Goal: Information Seeking & Learning: Learn about a topic

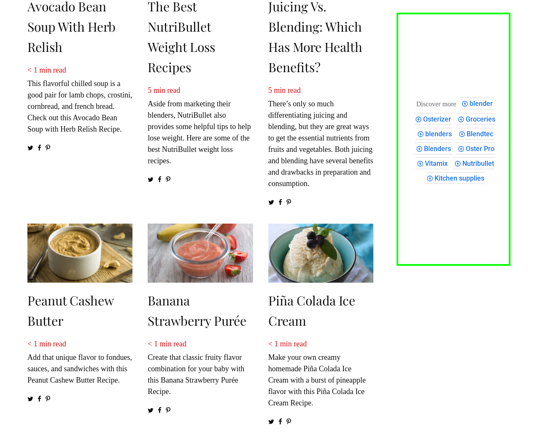
scroll to position [1180, 0]
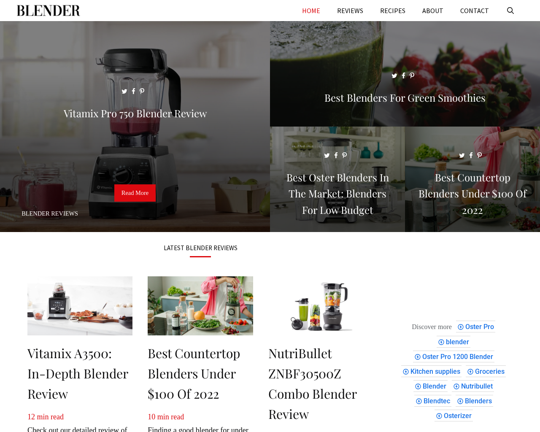
scroll to position [1033, 0]
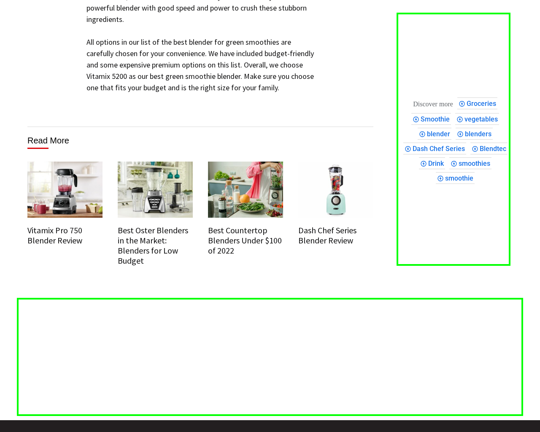
scroll to position [5361, 0]
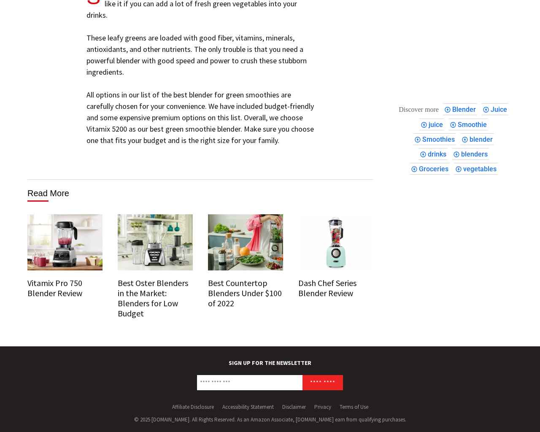
scroll to position [5143, 0]
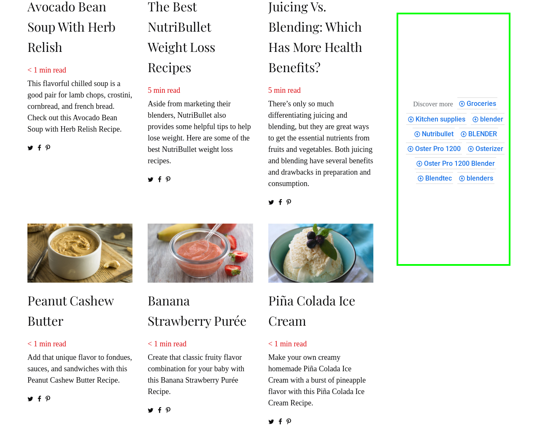
scroll to position [1180, 0]
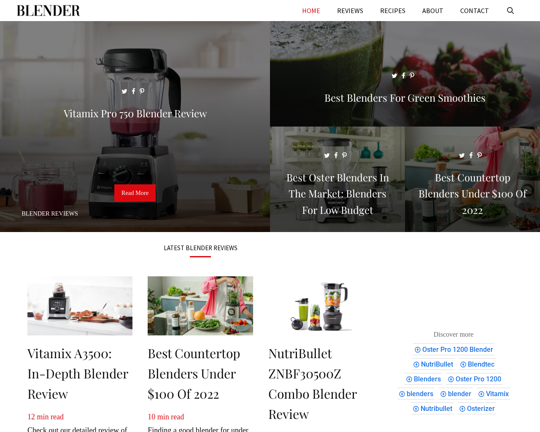
scroll to position [1033, 0]
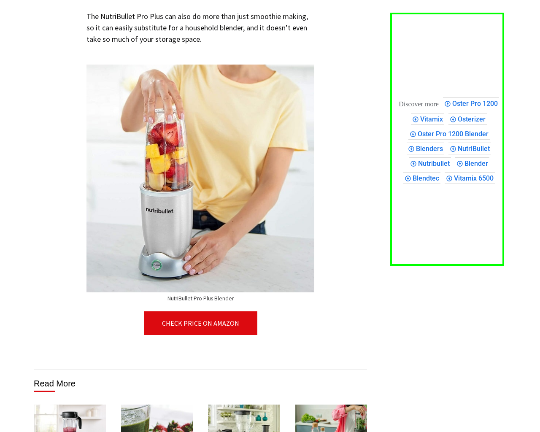
scroll to position [4993, 0]
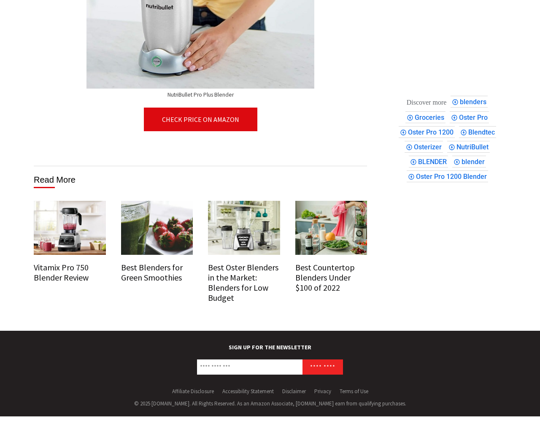
scroll to position [4903, 0]
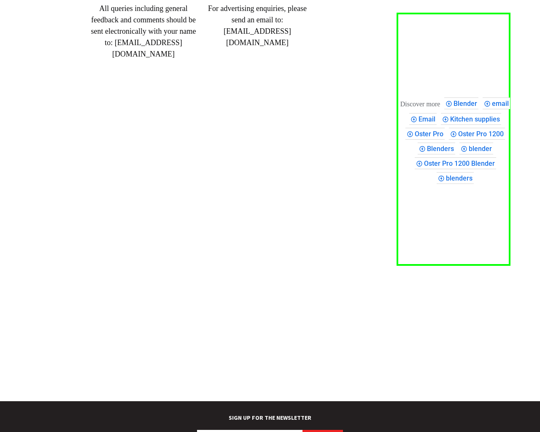
scroll to position [202, 0]
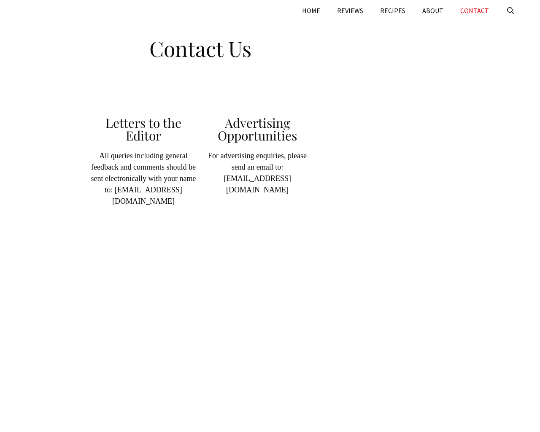
scroll to position [202, 0]
